Goal: Find specific page/section

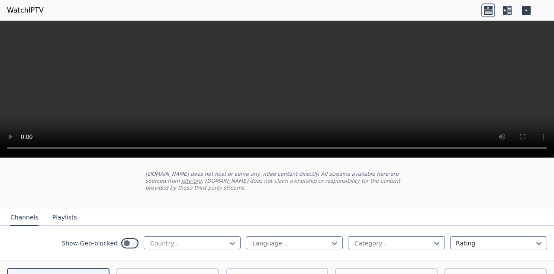
scroll to position [43, 0]
click at [208, 240] on div at bounding box center [188, 244] width 79 height 9
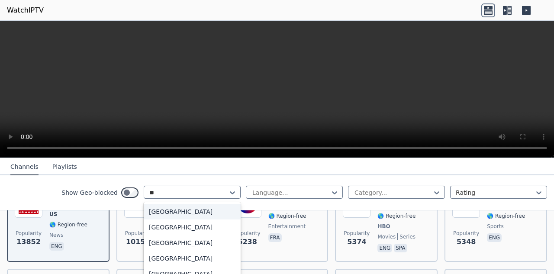
scroll to position [0, 0]
type input "***"
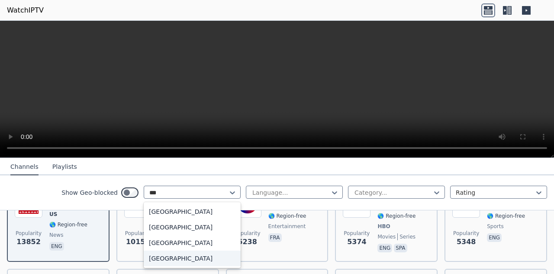
click at [184, 256] on div "[GEOGRAPHIC_DATA]" at bounding box center [192, 258] width 97 height 16
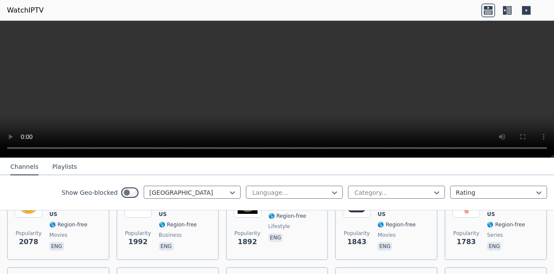
scroll to position [259, 0]
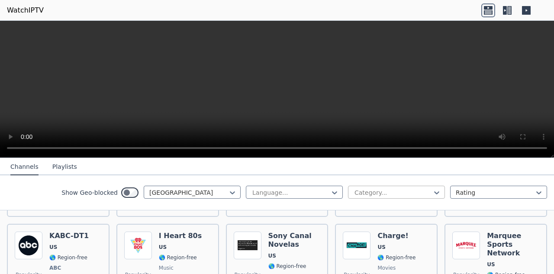
click at [399, 192] on div at bounding box center [392, 192] width 79 height 9
type input "*"
type input "***"
click at [379, 212] on div "Sports" at bounding box center [396, 212] width 97 height 16
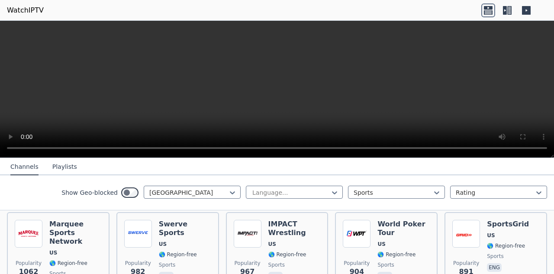
scroll to position [57, 0]
